Goal: Understand process/instructions: Learn how to perform a task or action

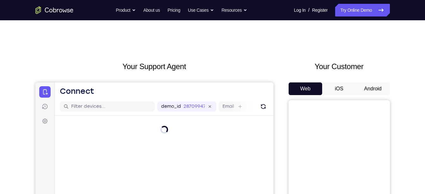
click at [379, 89] on button "Android" at bounding box center [373, 88] width 34 height 13
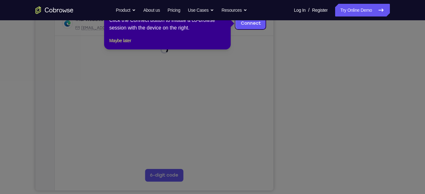
scroll to position [75, 0]
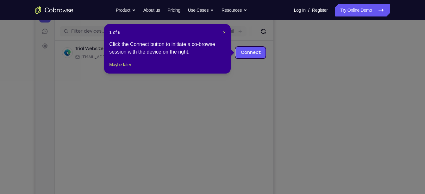
click at [222, 31] on header "1 of 8 ×" at bounding box center [167, 32] width 117 height 6
click at [224, 32] on span "×" at bounding box center [224, 32] width 3 height 5
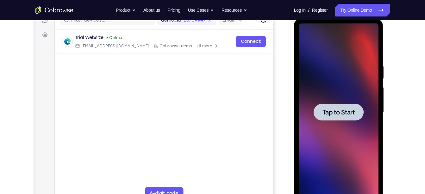
scroll to position [90, 0]
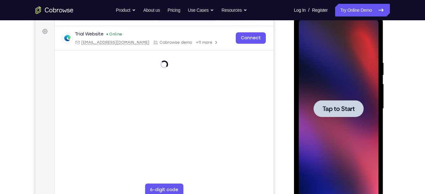
click at [386, 72] on div at bounding box center [339, 107] width 101 height 195
click at [375, 77] on div at bounding box center [339, 108] width 80 height 177
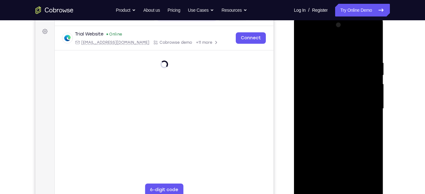
click at [338, 193] on div at bounding box center [339, 108] width 80 height 177
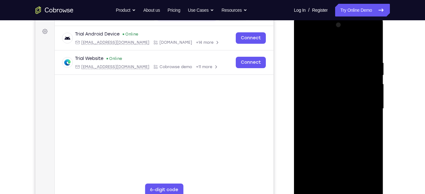
click at [368, 165] on div at bounding box center [339, 108] width 80 height 177
click at [329, 47] on div at bounding box center [339, 108] width 80 height 177
click at [367, 106] on div at bounding box center [339, 108] width 80 height 177
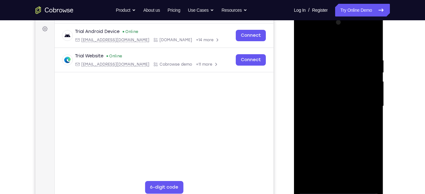
scroll to position [96, 0]
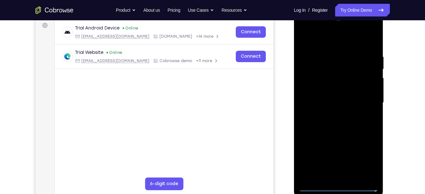
click at [335, 113] on div at bounding box center [339, 102] width 80 height 177
click at [324, 98] on div at bounding box center [339, 102] width 80 height 177
click at [320, 101] on div at bounding box center [339, 102] width 80 height 177
click at [315, 128] on div at bounding box center [339, 102] width 80 height 177
click at [322, 120] on div at bounding box center [339, 102] width 80 height 177
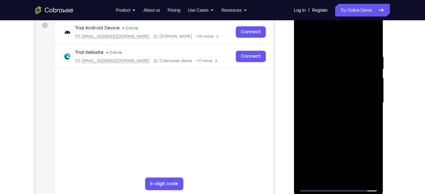
click at [322, 120] on div at bounding box center [339, 102] width 80 height 177
click at [337, 119] on div at bounding box center [339, 102] width 80 height 177
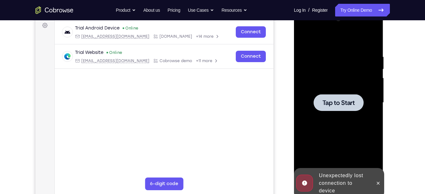
click at [344, 101] on span "Tap to Start" at bounding box center [339, 102] width 32 height 6
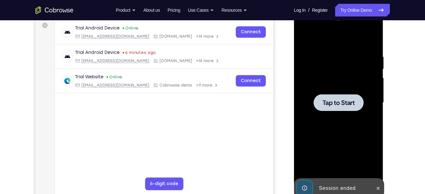
click at [314, 74] on div at bounding box center [339, 102] width 80 height 177
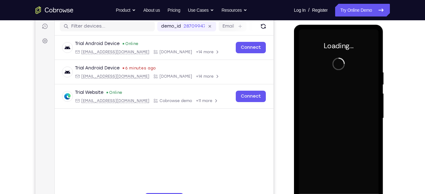
scroll to position [97, 0]
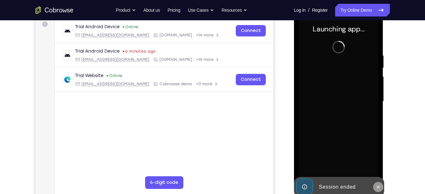
click at [378, 187] on icon at bounding box center [378, 186] width 3 height 3
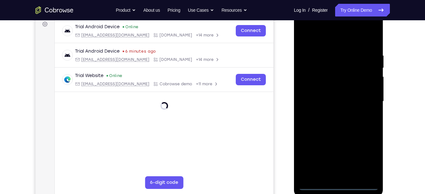
click at [339, 188] on div at bounding box center [339, 101] width 80 height 177
click at [339, 185] on div at bounding box center [339, 101] width 80 height 177
